Goal: Task Accomplishment & Management: Use online tool/utility

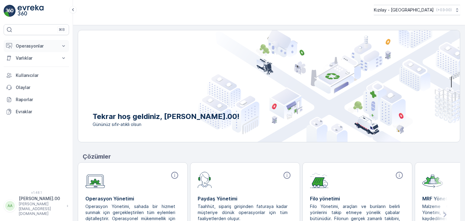
click at [37, 47] on p "Operasyonlar" at bounding box center [36, 46] width 41 height 6
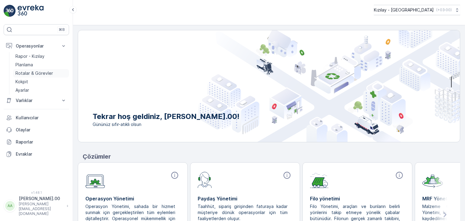
click at [42, 73] on p "Rotalar & Görevler" at bounding box center [34, 73] width 38 height 6
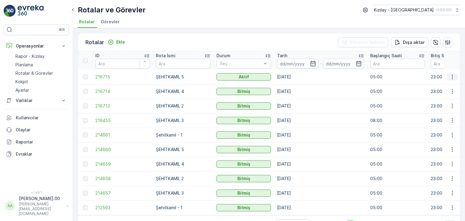
click at [449, 76] on icon "button" at bounding box center [452, 77] width 6 height 6
click at [440, 94] on span "Rota Takibini Görüntüle" at bounding box center [437, 94] width 47 height 6
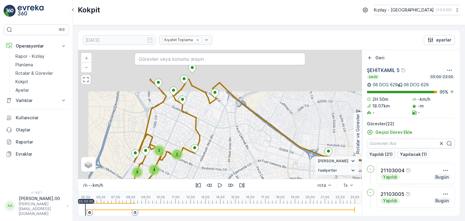
drag, startPoint x: 230, startPoint y: 127, endPoint x: 256, endPoint y: 167, distance: 47.9
click at [258, 168] on div "2 2 3 4 + − Uydu Yol haritası Arazi Karışık Leaflet Vekil Durumu Hareket halind…" at bounding box center [219, 114] width 283 height 129
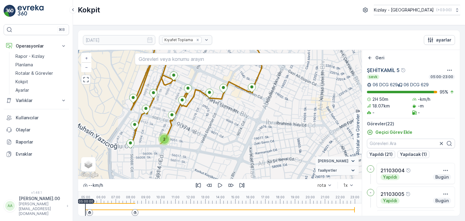
drag, startPoint x: 205, startPoint y: 157, endPoint x: 282, endPoint y: 113, distance: 88.4
click at [282, 113] on div "2 + − Uydu Yol haritası Arazi Karışık Leaflet Klavye kısayolları Harita Veriler…" at bounding box center [219, 114] width 283 height 129
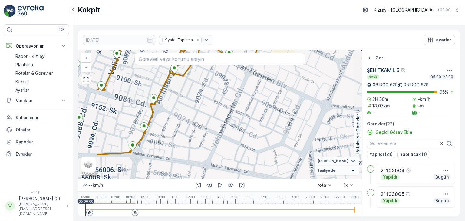
drag, startPoint x: 164, startPoint y: 142, endPoint x: 243, endPoint y: 126, distance: 80.7
click at [243, 126] on div "+ − Uydu Yol haritası Arazi Karışık Leaflet Klavye kısayolları Harita Verileri …" at bounding box center [219, 114] width 283 height 129
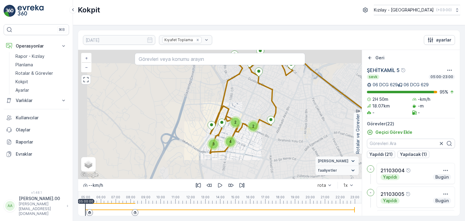
drag, startPoint x: 264, startPoint y: 130, endPoint x: 256, endPoint y: 171, distance: 42.5
click at [256, 171] on div "2 2 3 4 + − Uydu Yol haritası Arazi Karışık Leaflet Klavye kısayolları Harita V…" at bounding box center [219, 114] width 283 height 129
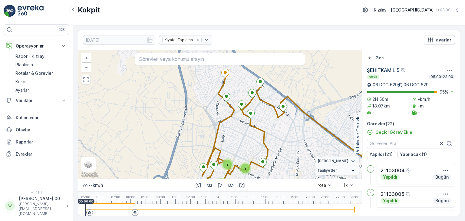
drag, startPoint x: 237, startPoint y: 103, endPoint x: 239, endPoint y: 137, distance: 33.9
click at [239, 137] on div "2 2 3 4 21103024 + − Uydu Yol haritası Arazi Karışık Leaflet Klavye kısayolları…" at bounding box center [219, 114] width 283 height 129
